Goal: Download file/media

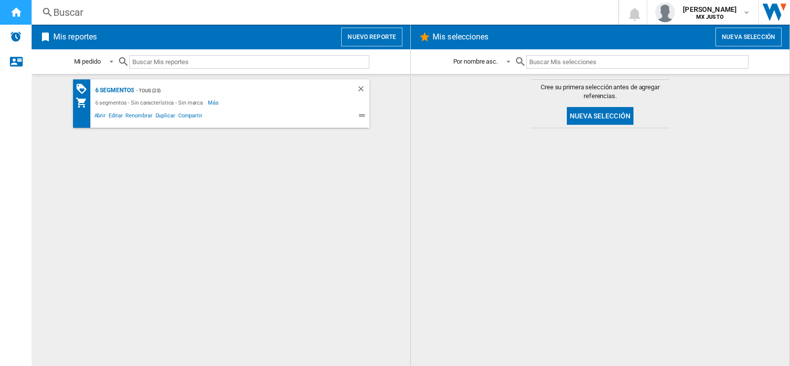
click at [15, 9] on ng-md-icon "Inicio" at bounding box center [16, 12] width 12 height 12
click at [24, 34] on div "Alertas" at bounding box center [16, 37] width 32 height 25
click at [116, 87] on div "6 segmentos" at bounding box center [113, 90] width 41 height 12
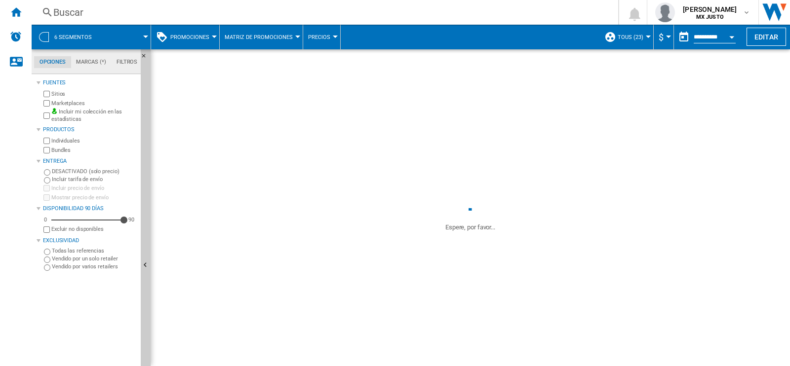
click at [145, 36] on div at bounding box center [145, 37] width 5 height 2
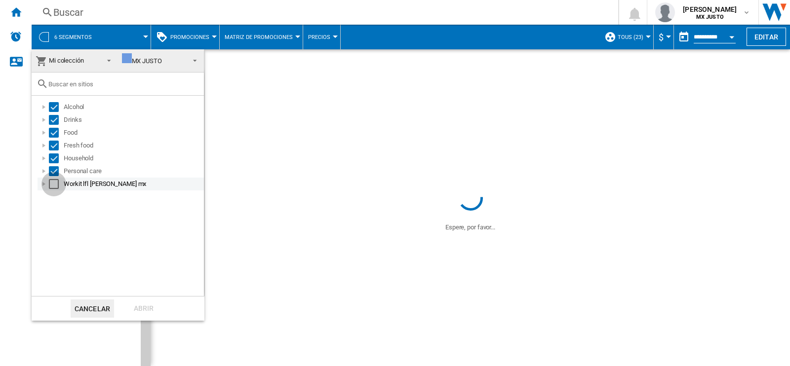
click at [58, 182] on div "Select" at bounding box center [54, 184] width 10 height 10
click at [140, 307] on div "Abrir" at bounding box center [143, 309] width 43 height 18
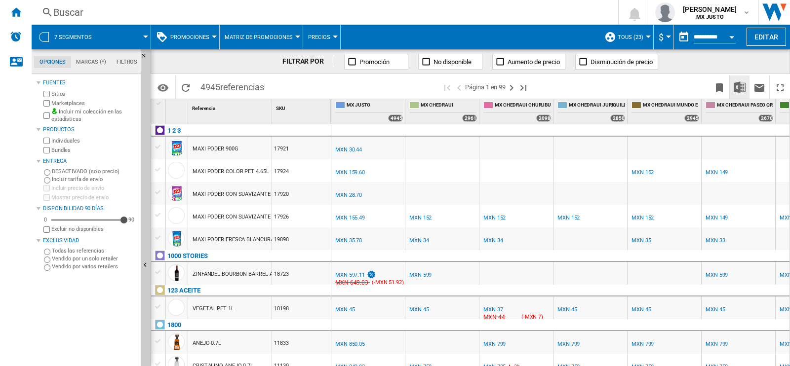
click at [738, 87] on img "Descargar en Excel" at bounding box center [740, 87] width 12 height 12
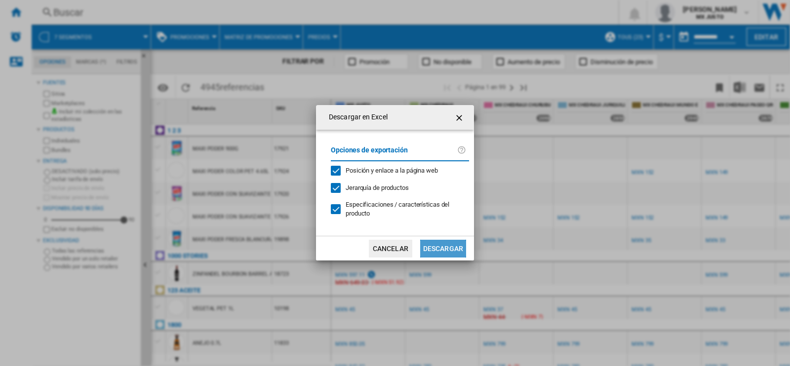
click at [439, 240] on button "Descargar" at bounding box center [443, 249] width 46 height 18
